Goal: Check status: Check status

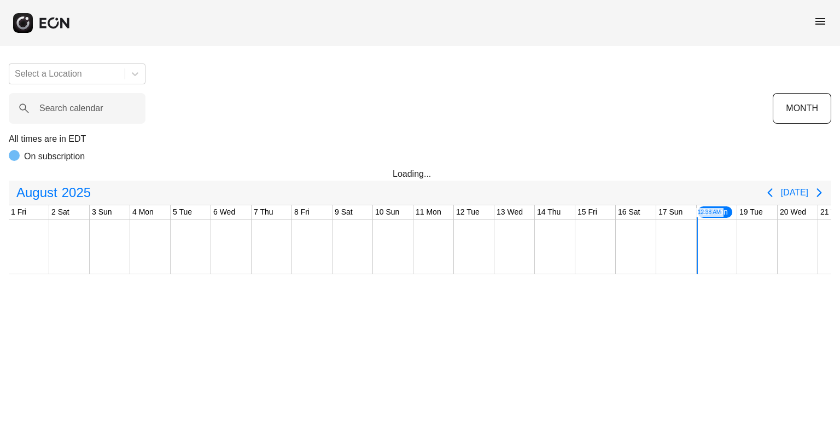
scroll to position [0, 432]
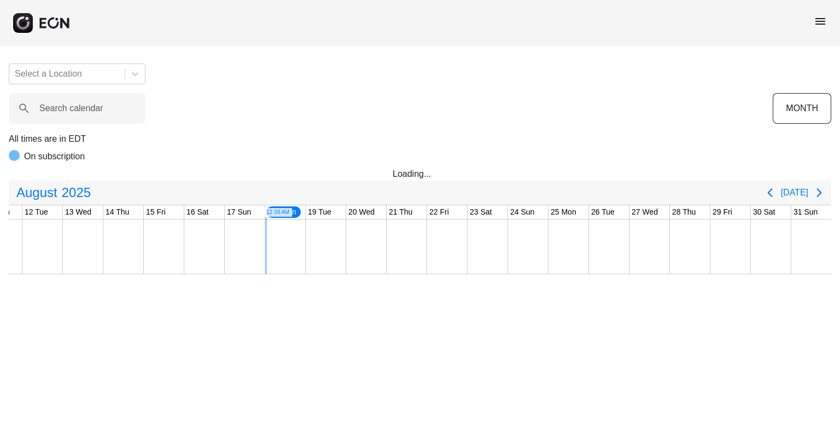
click at [814, 17] on div "menu" at bounding box center [420, 23] width 840 height 46
click at [818, 19] on span "menu" at bounding box center [820, 21] width 13 height 13
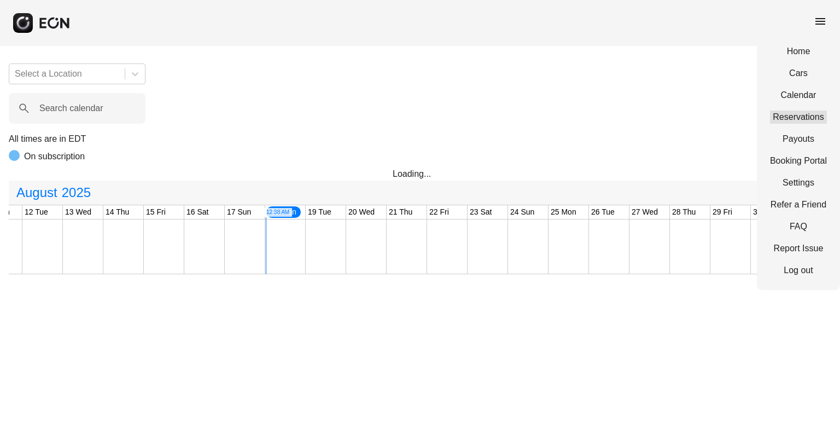
click at [810, 122] on link "Reservations" at bounding box center [798, 117] width 57 height 13
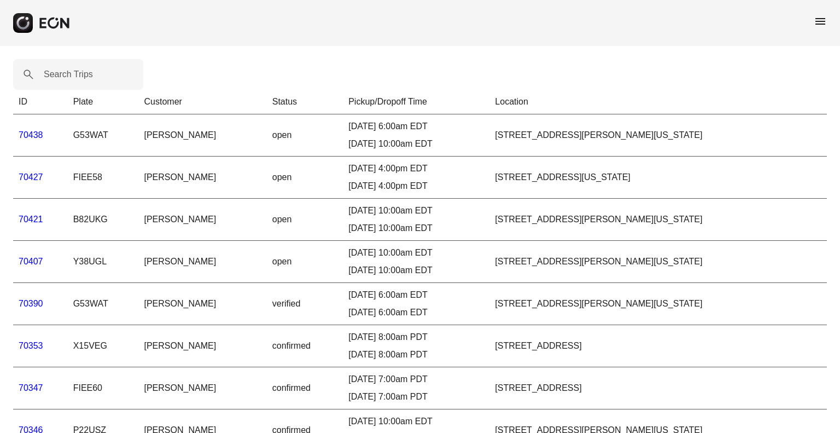
click at [72, 76] on label "Search Trips" at bounding box center [68, 74] width 49 height 13
click at [72, 76] on Trips "Search Trips" at bounding box center [78, 74] width 130 height 31
paste Trips "*****"
type Trips "*****"
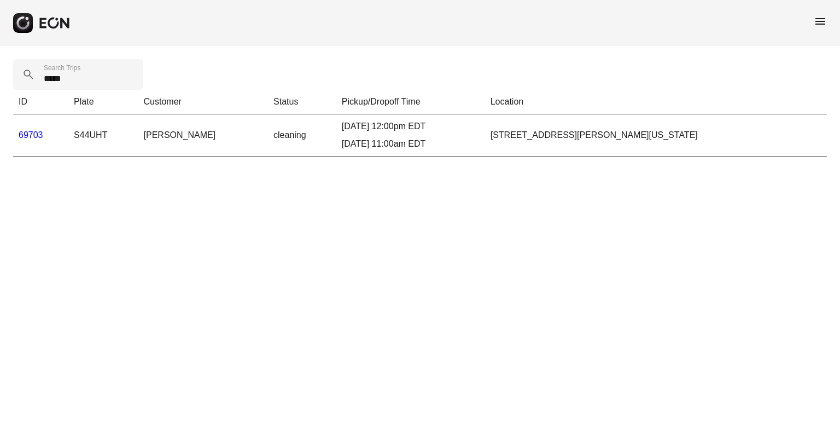
click at [27, 135] on link "69703" at bounding box center [31, 134] width 25 height 9
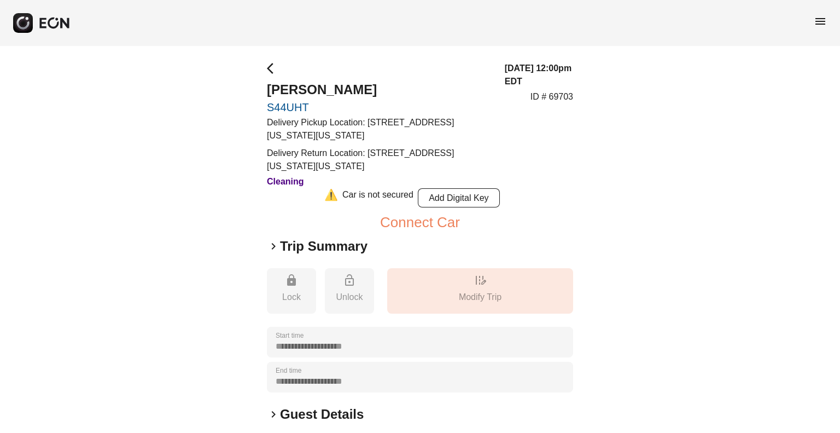
scroll to position [198, 0]
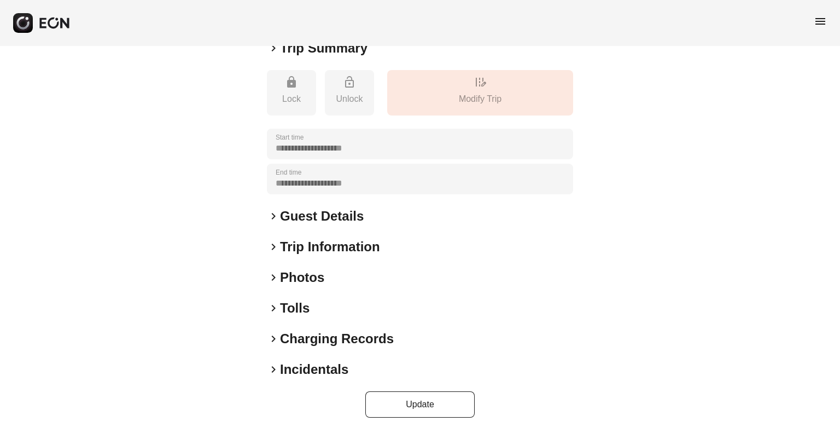
click at [298, 300] on h2 "Tolls" at bounding box center [295, 308] width 30 height 18
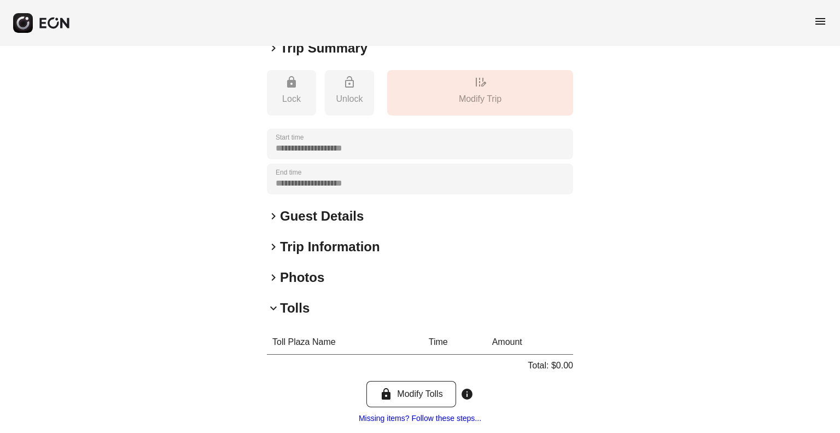
scroll to position [306, 0]
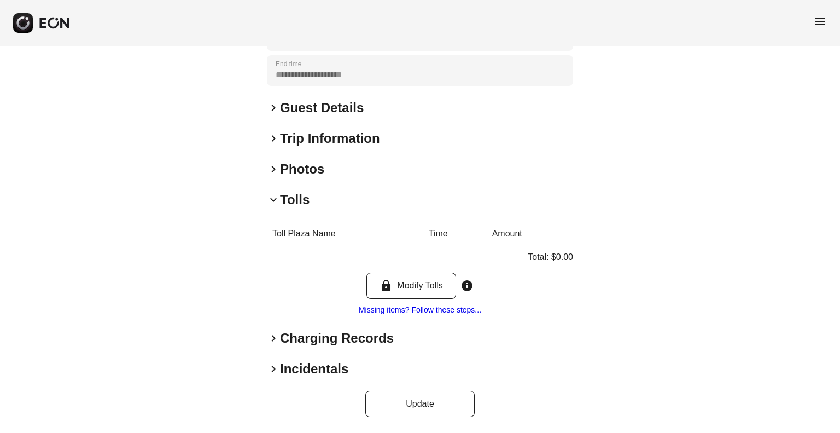
click at [291, 338] on h2 "Charging Records" at bounding box center [337, 338] width 114 height 18
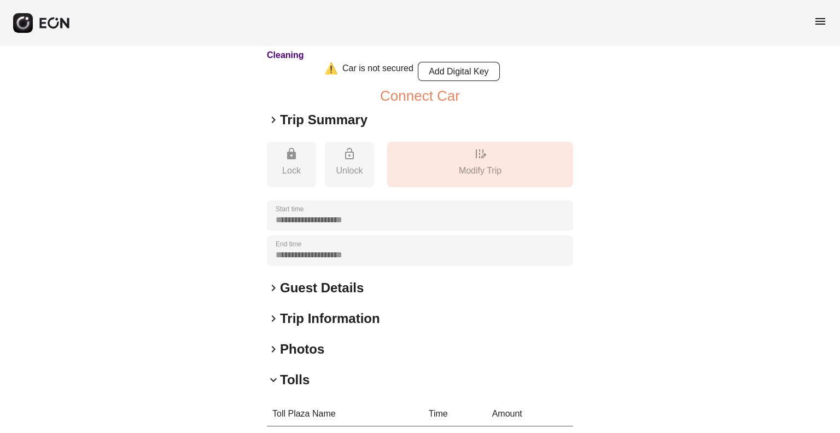
scroll to position [0, 0]
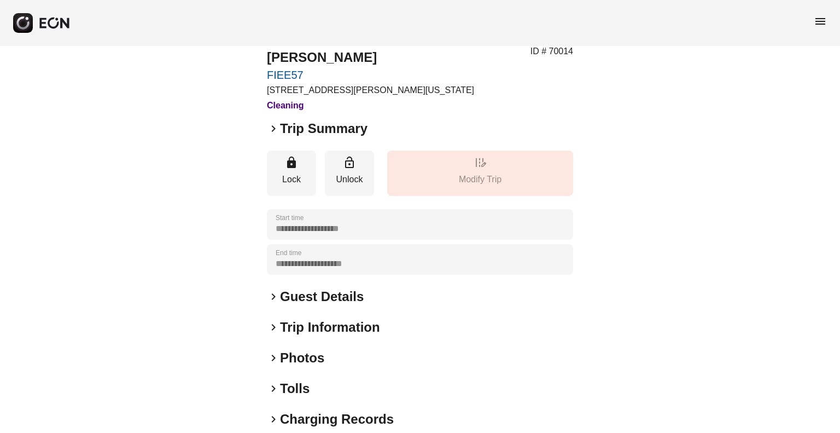
scroll to position [112, 0]
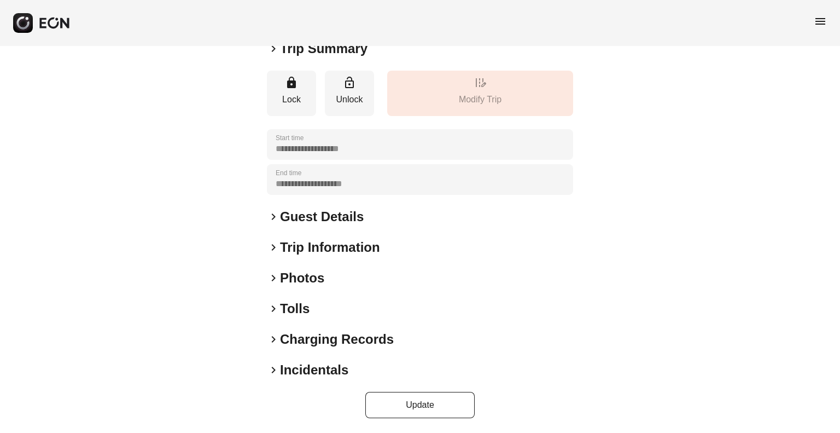
click at [285, 303] on h2 "Tolls" at bounding box center [295, 309] width 30 height 18
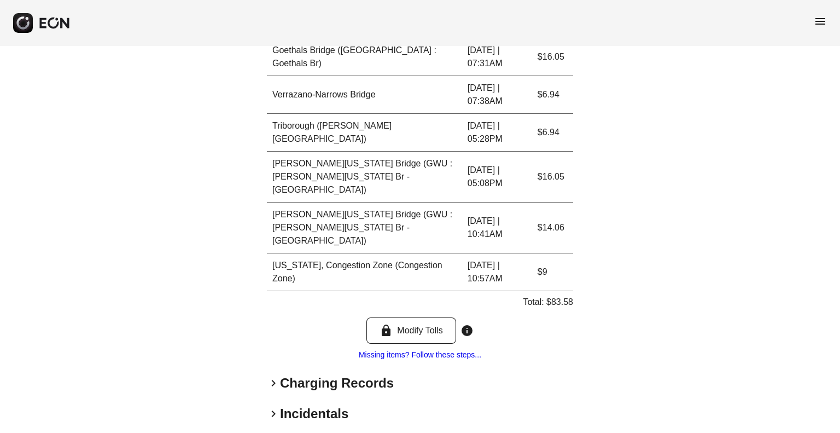
scroll to position [548, 0]
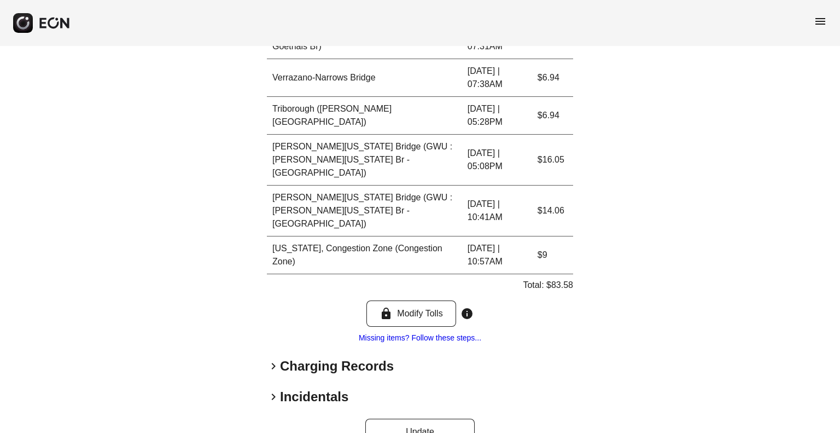
click at [284, 357] on h2 "Charging Records" at bounding box center [337, 366] width 114 height 18
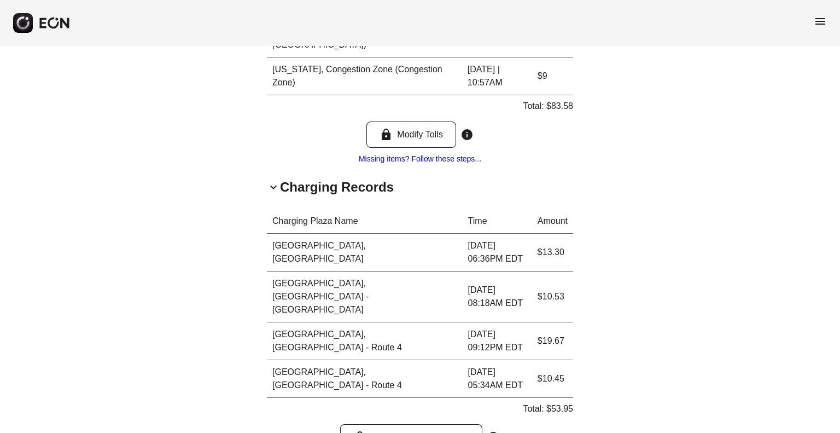
scroll to position [754, 0]
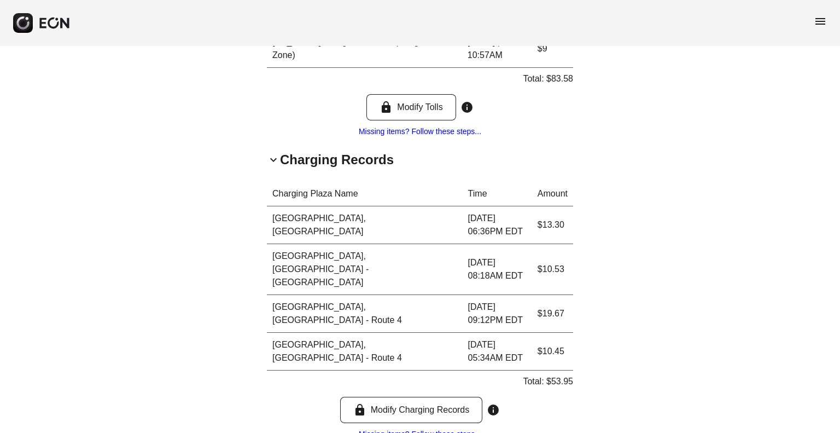
click at [558, 375] on p "Total: $53.95" at bounding box center [548, 381] width 50 height 13
copy p "53.95"
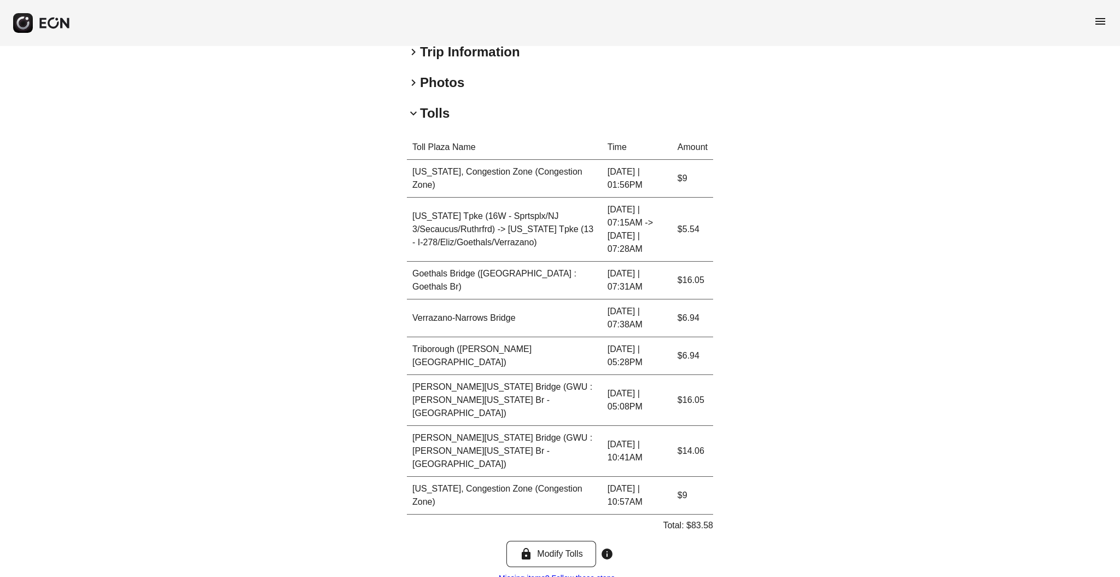
scroll to position [308, 0]
click at [686, 432] on div "Toll Plaza Name Time Amount New York, Congestion Zone (Congestion Zone) 08.14.2…" at bounding box center [560, 359] width 306 height 449
click at [703, 432] on p "Total: $83.58" at bounding box center [688, 524] width 50 height 13
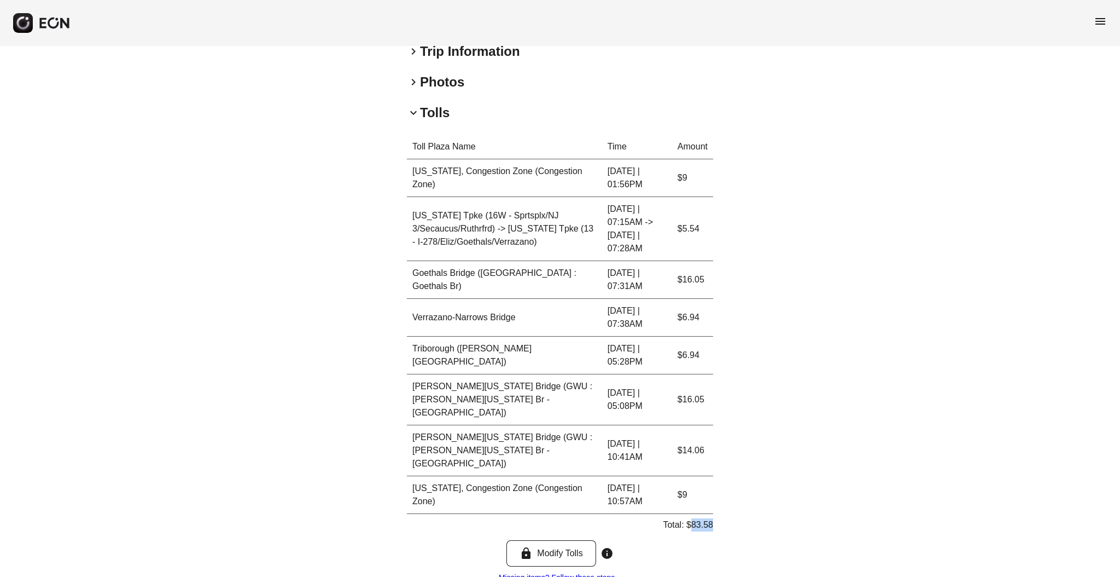
copy p "83.58"
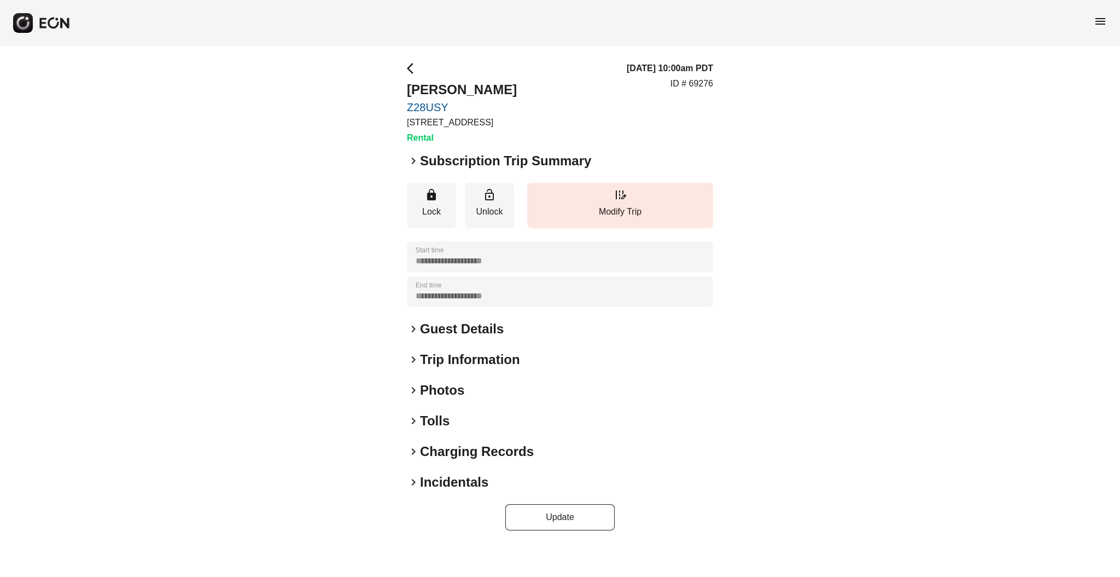
click at [426, 412] on h2 "Tolls" at bounding box center [435, 421] width 30 height 18
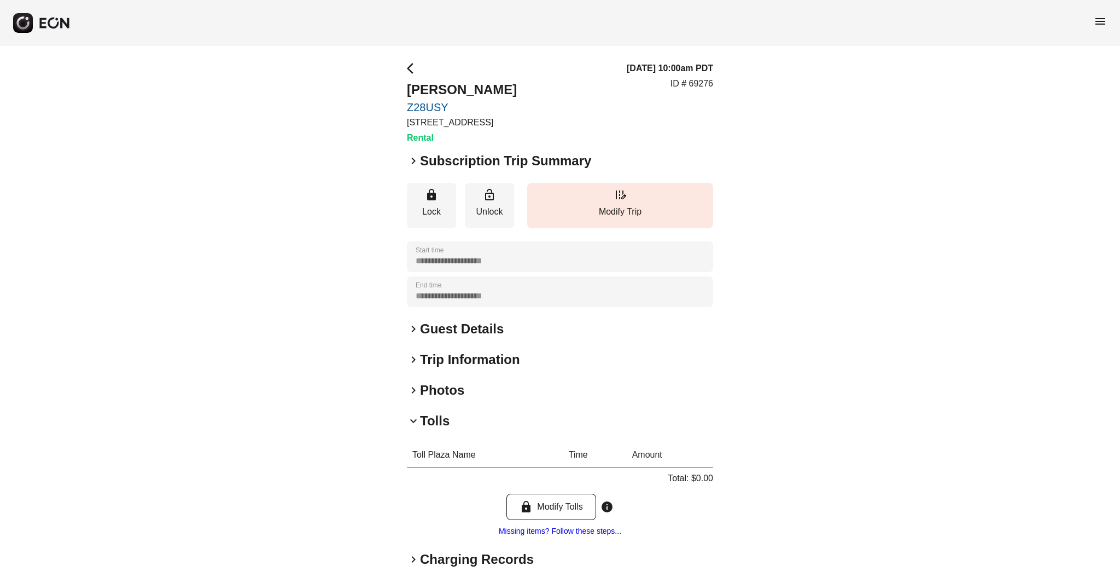
scroll to position [77, 0]
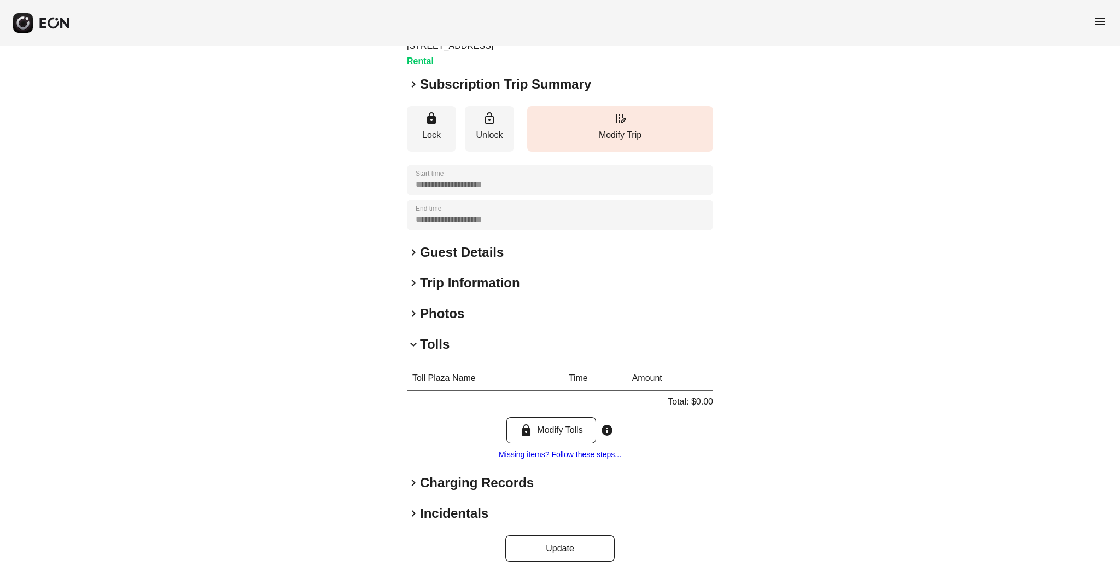
click at [429, 479] on h2 "Charging Records" at bounding box center [477, 483] width 114 height 18
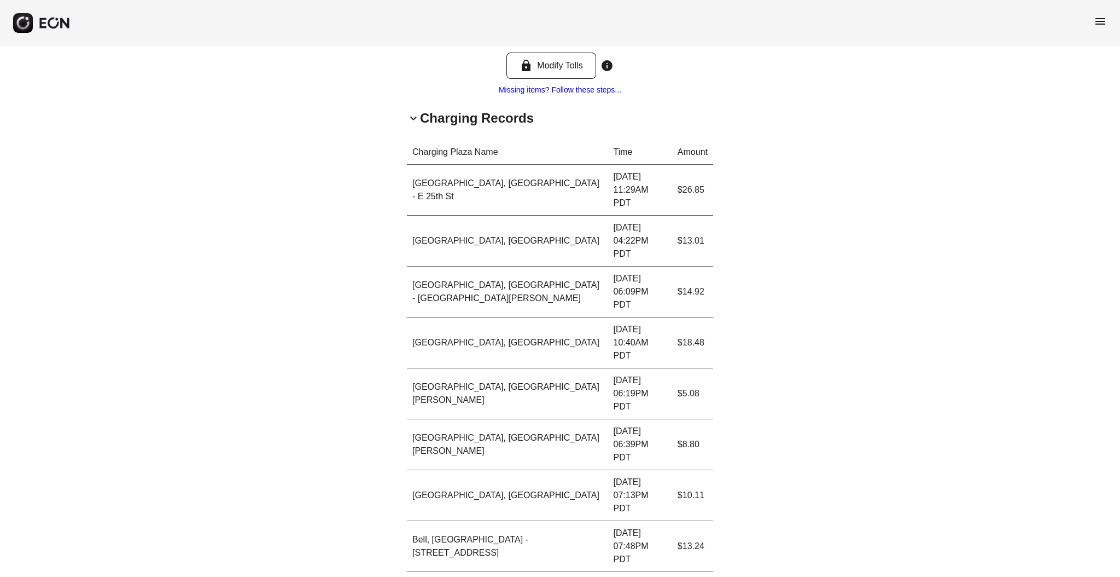
scroll to position [456, 0]
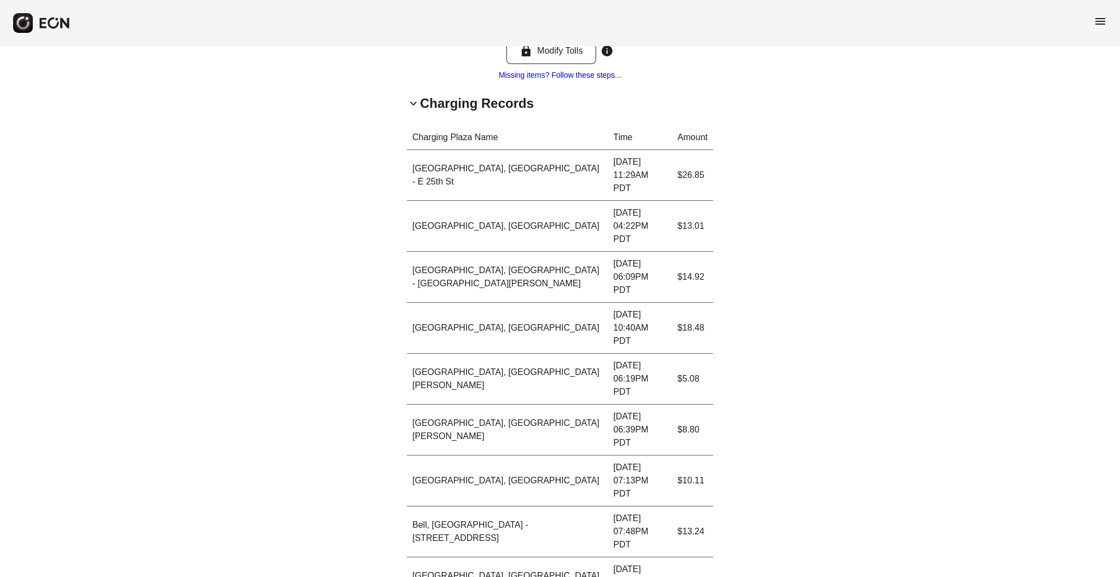
copy p "125.93"
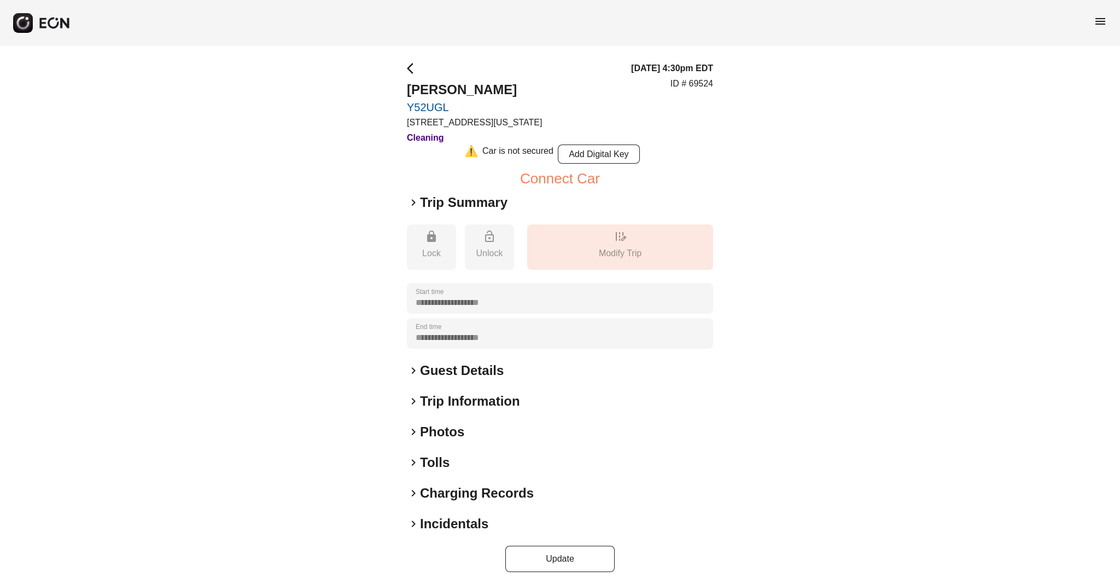
scroll to position [10, 0]
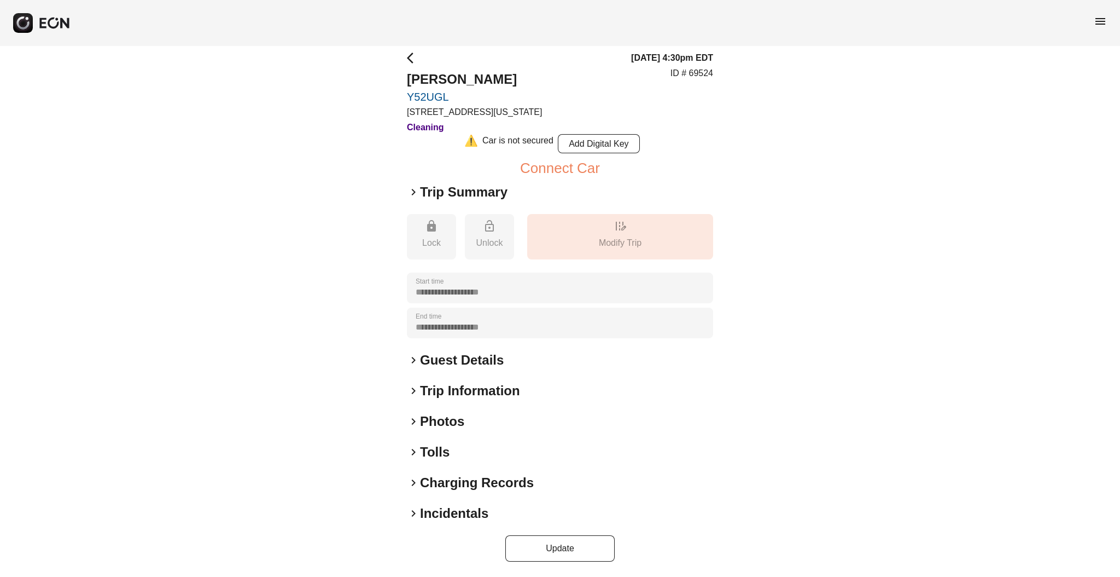
click at [431, 455] on h2 "Tolls" at bounding box center [435, 452] width 30 height 18
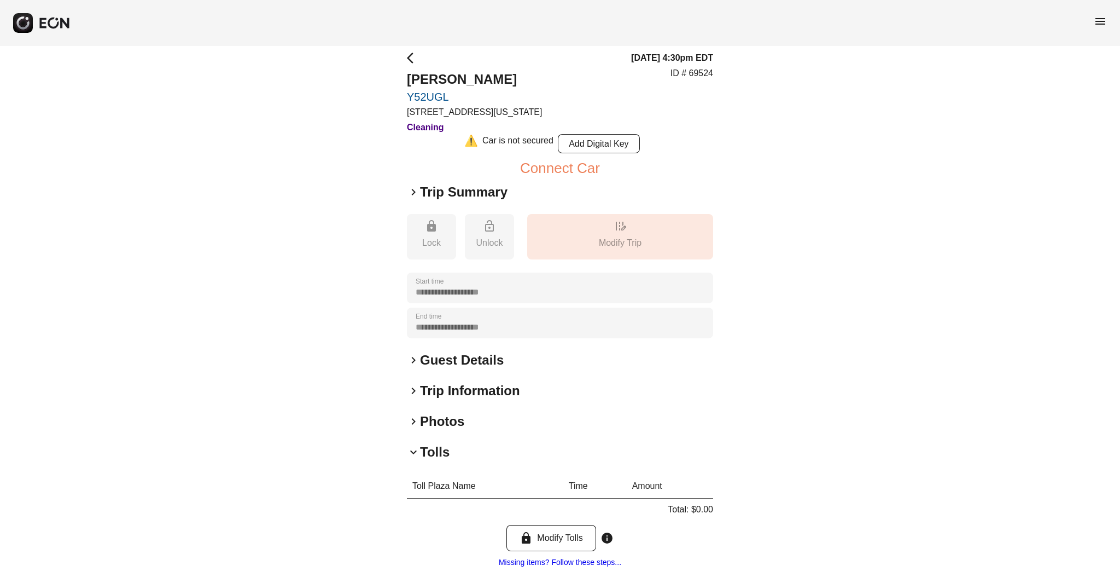
scroll to position [118, 0]
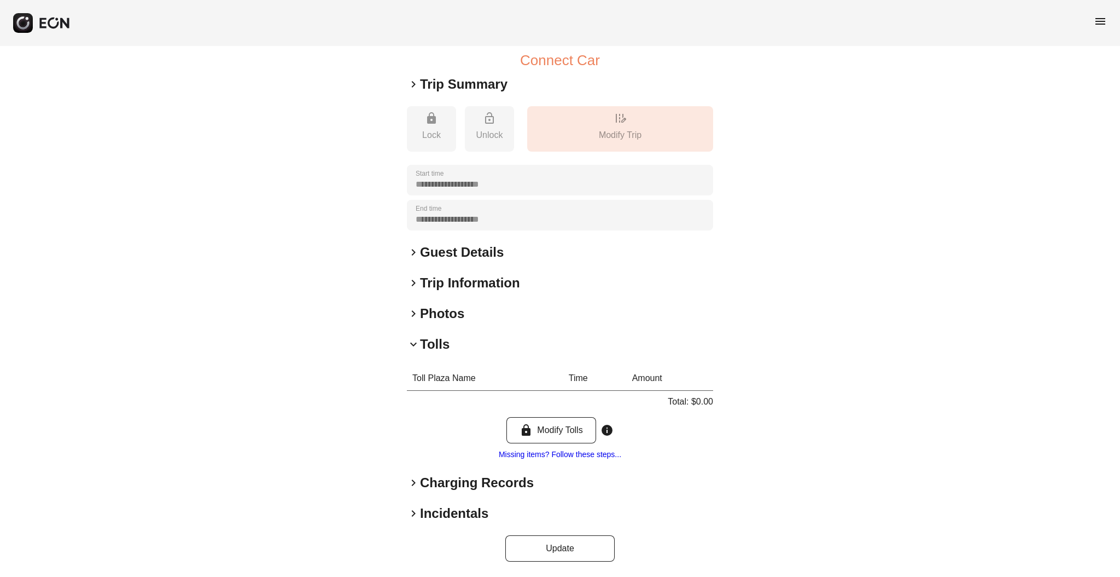
click at [431, 471] on div "**********" at bounding box center [560, 253] width 306 height 618
click at [429, 484] on h2 "Charging Records" at bounding box center [477, 483] width 114 height 18
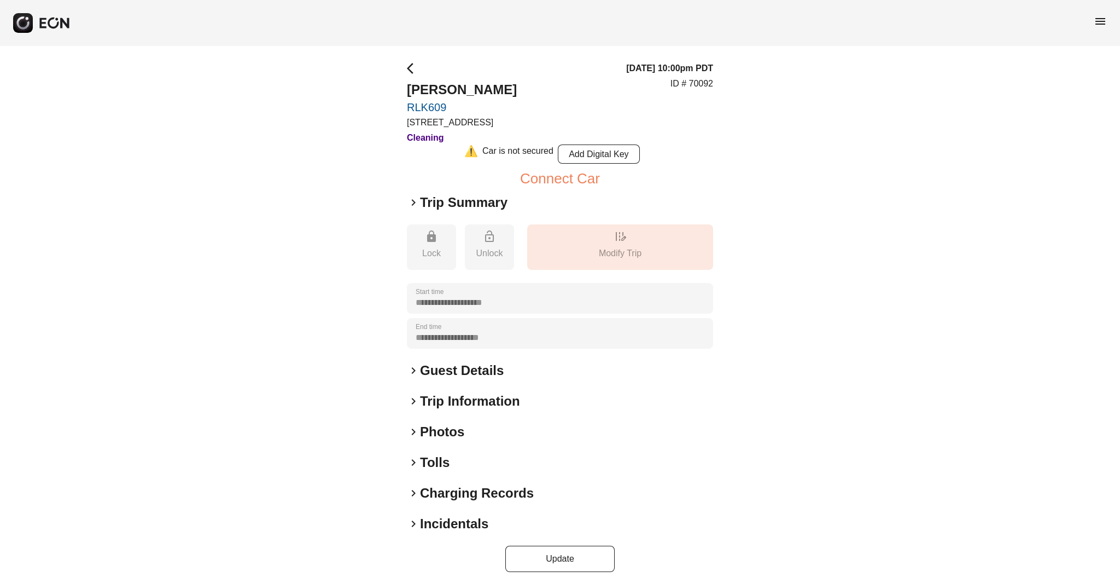
scroll to position [10, 0]
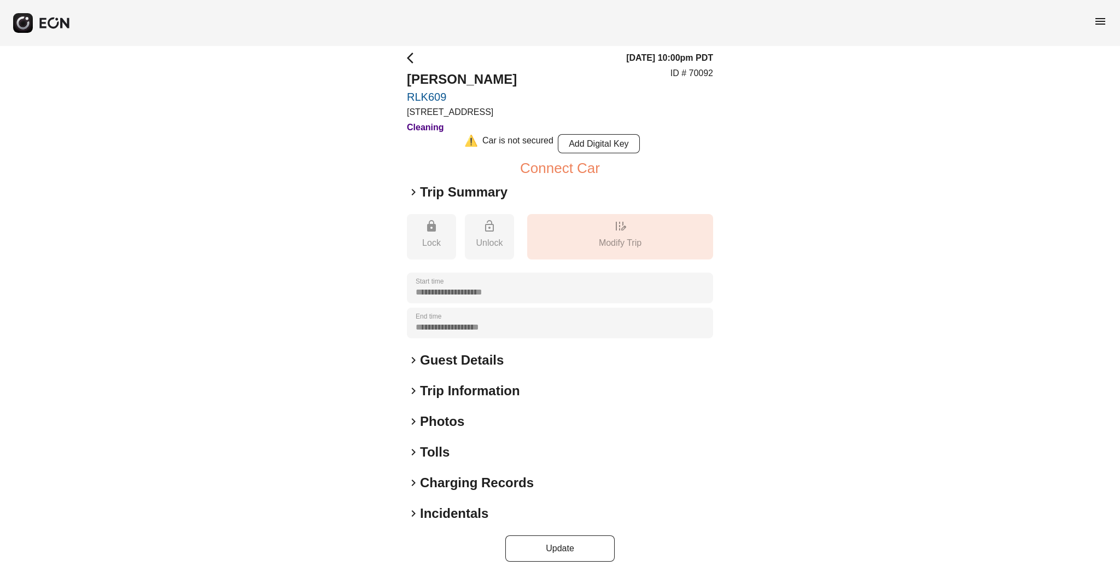
click at [438, 415] on h2 "Photos" at bounding box center [442, 422] width 44 height 18
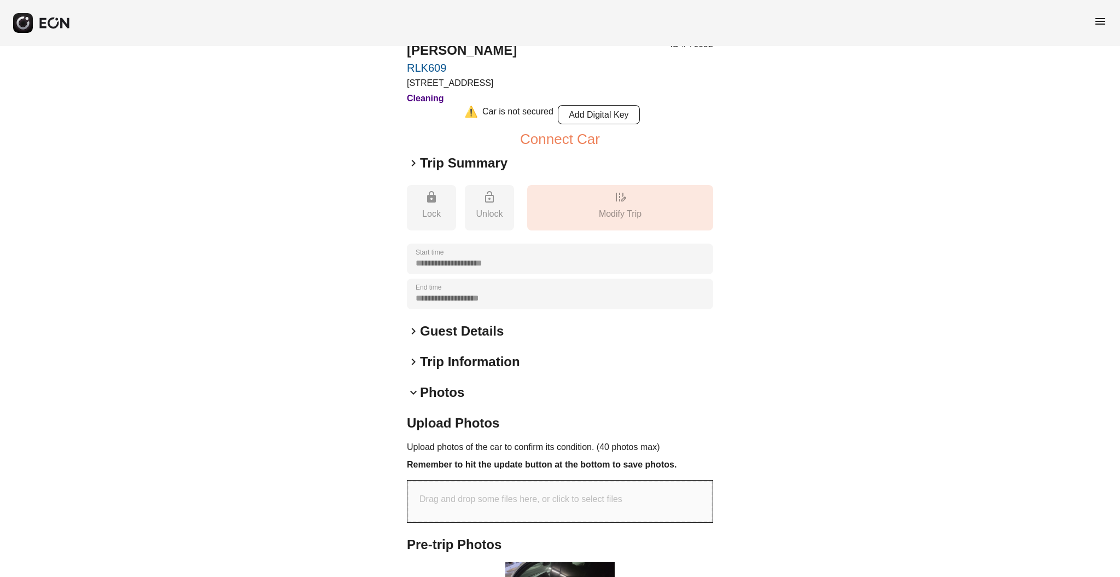
click at [418, 384] on div "keyboard_arrow_down Photos" at bounding box center [560, 393] width 306 height 18
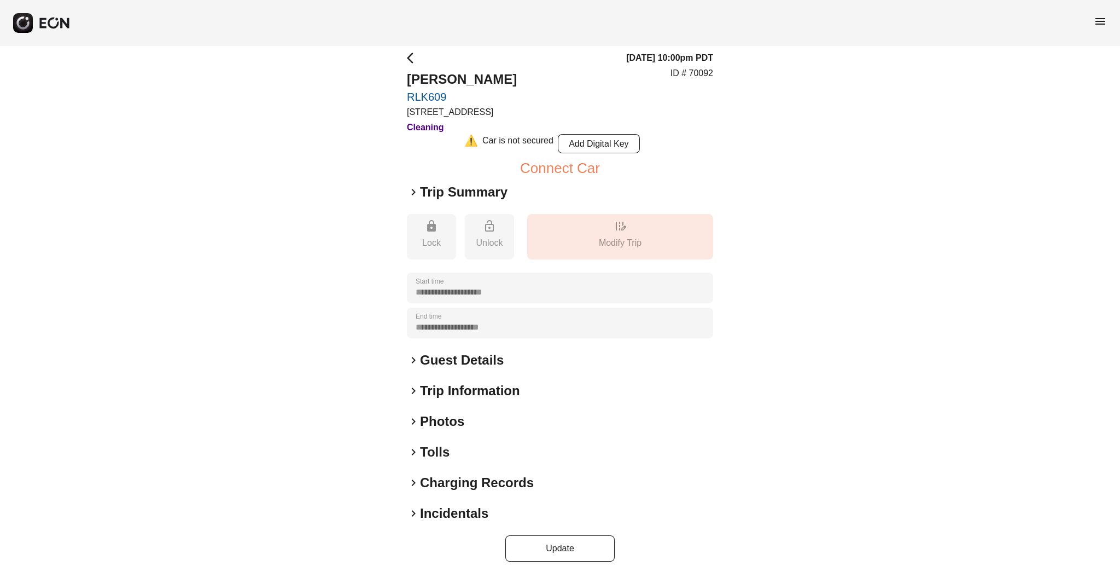
click at [431, 452] on h2 "Tolls" at bounding box center [435, 452] width 30 height 18
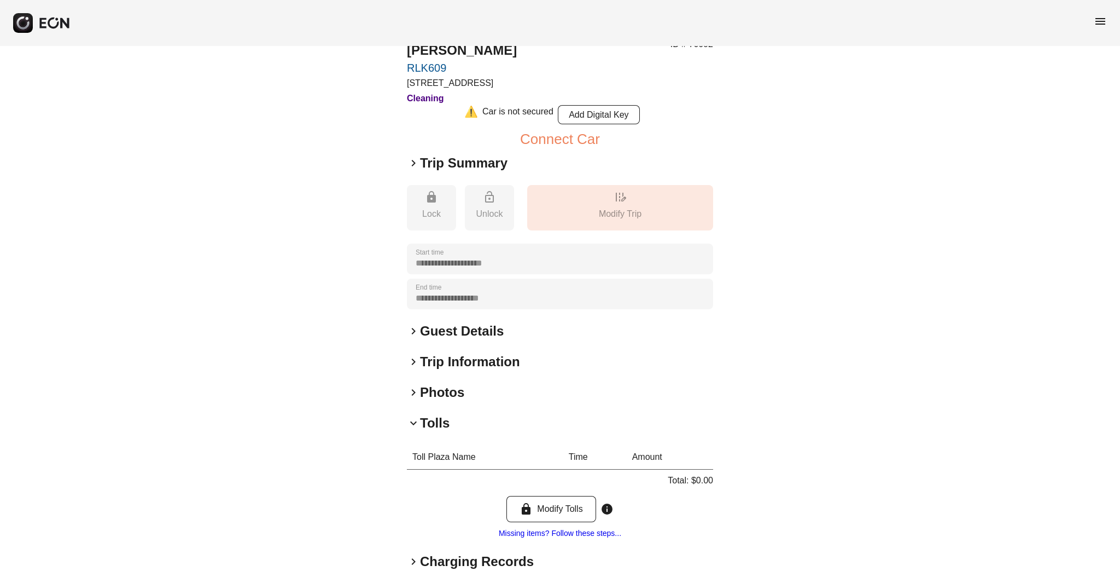
scroll to position [118, 0]
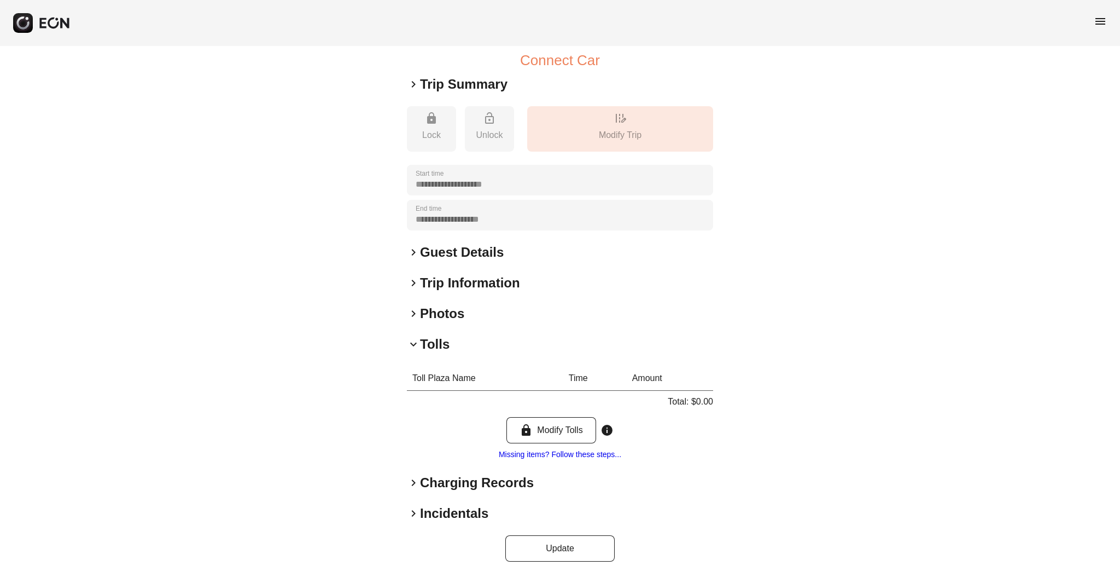
click at [425, 486] on h2 "Charging Records" at bounding box center [477, 483] width 114 height 18
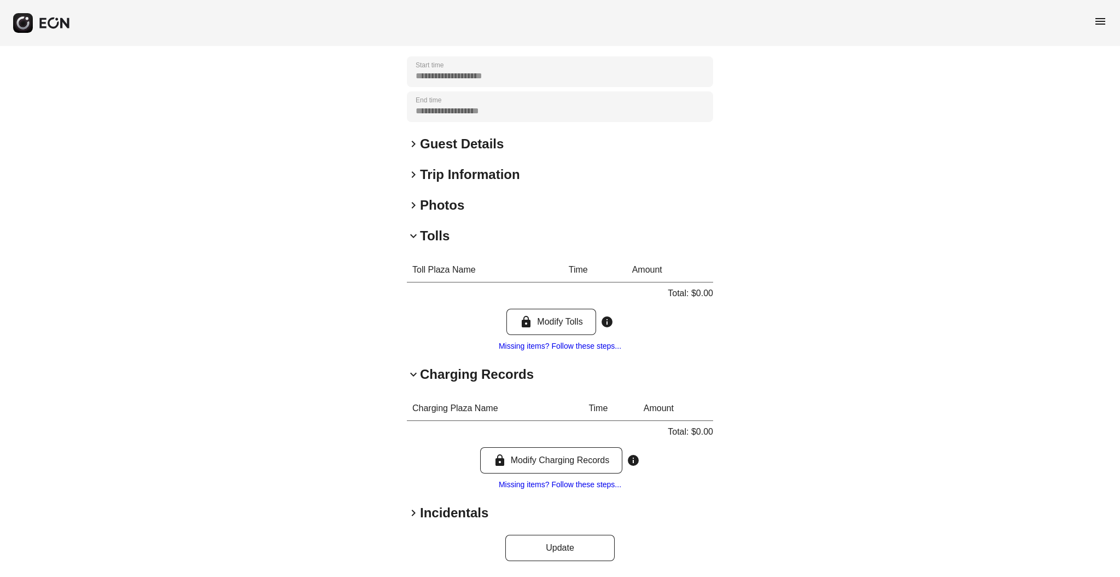
scroll to position [0, 0]
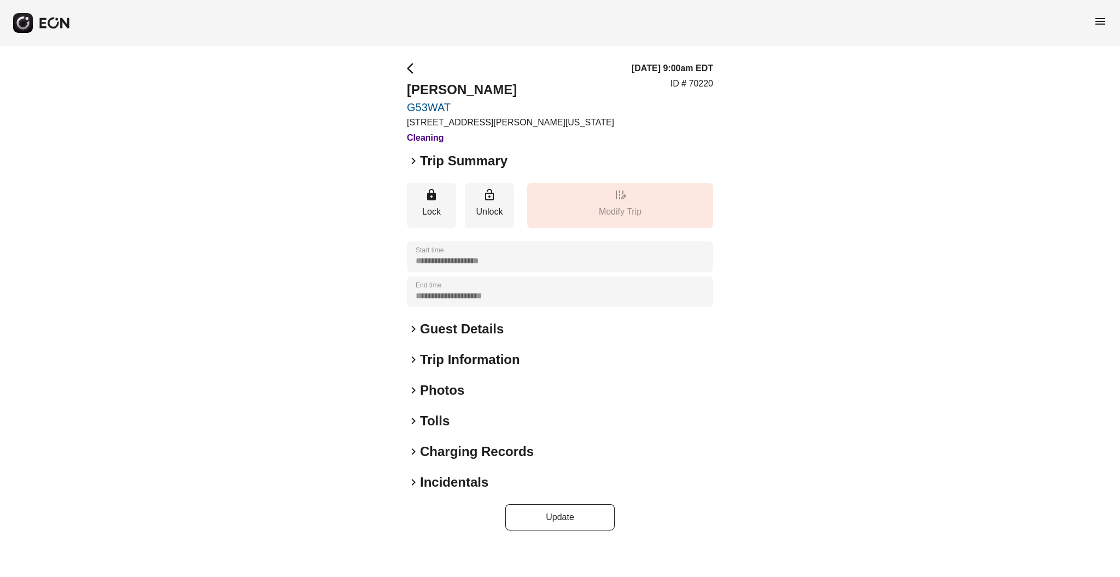
click at [436, 422] on h2 "Tolls" at bounding box center [435, 421] width 30 height 18
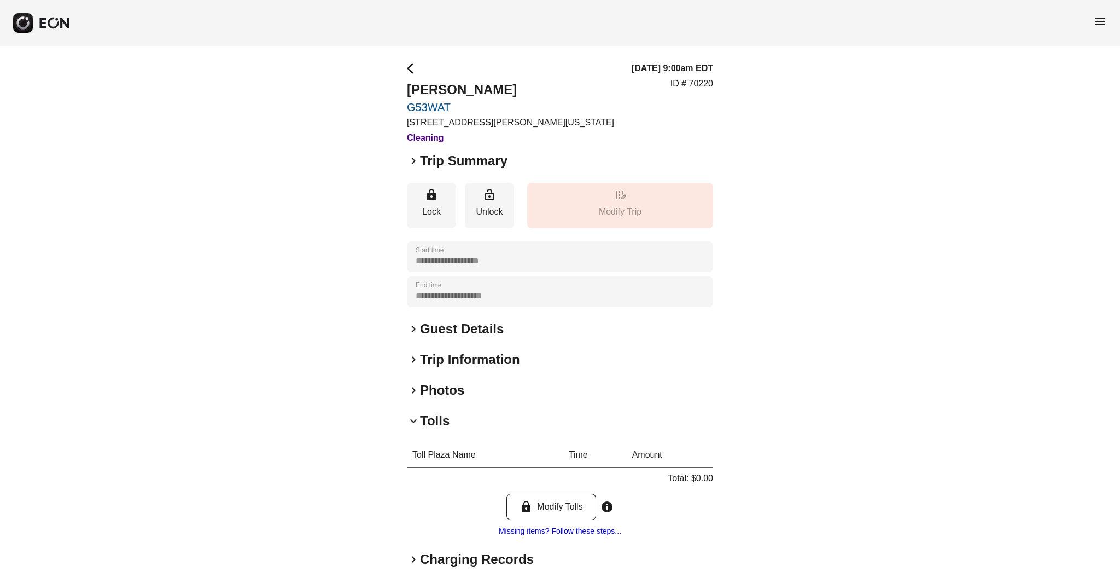
scroll to position [77, 0]
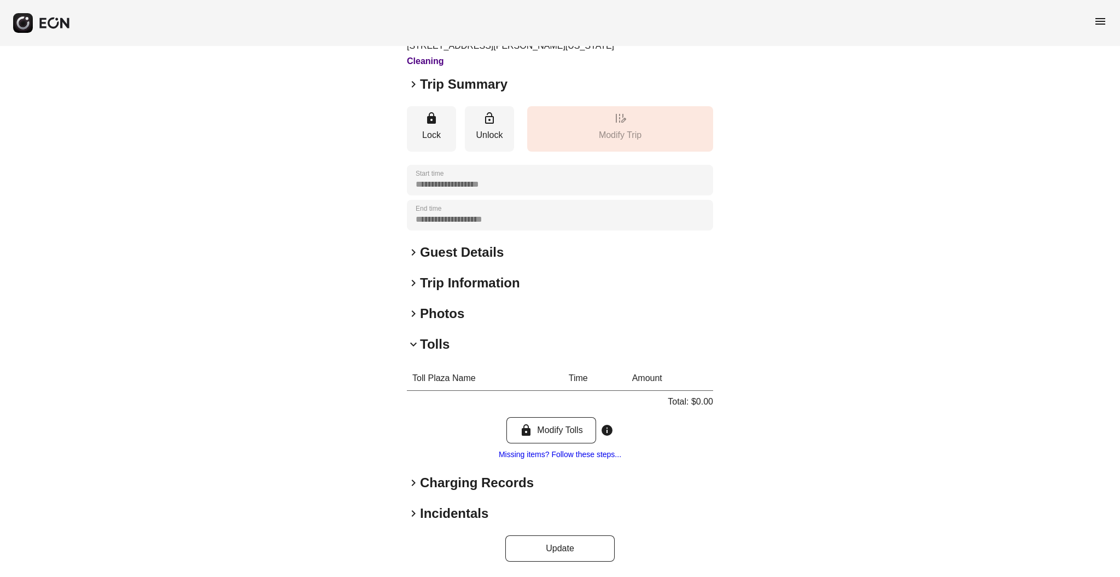
click at [438, 489] on h2 "Charging Records" at bounding box center [477, 483] width 114 height 18
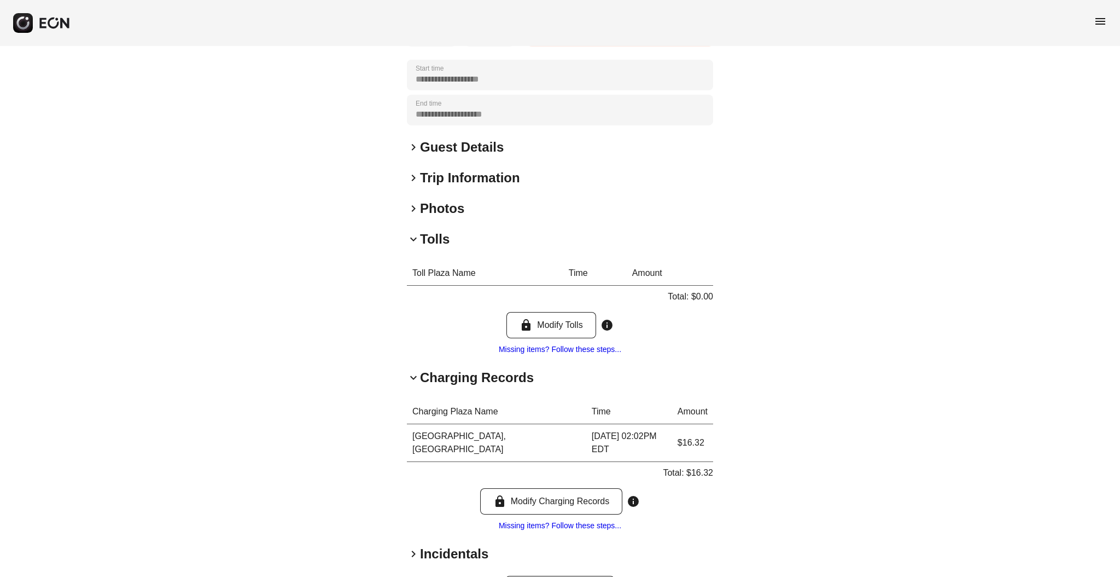
scroll to position [210, 0]
